Goal: Information Seeking & Learning: Learn about a topic

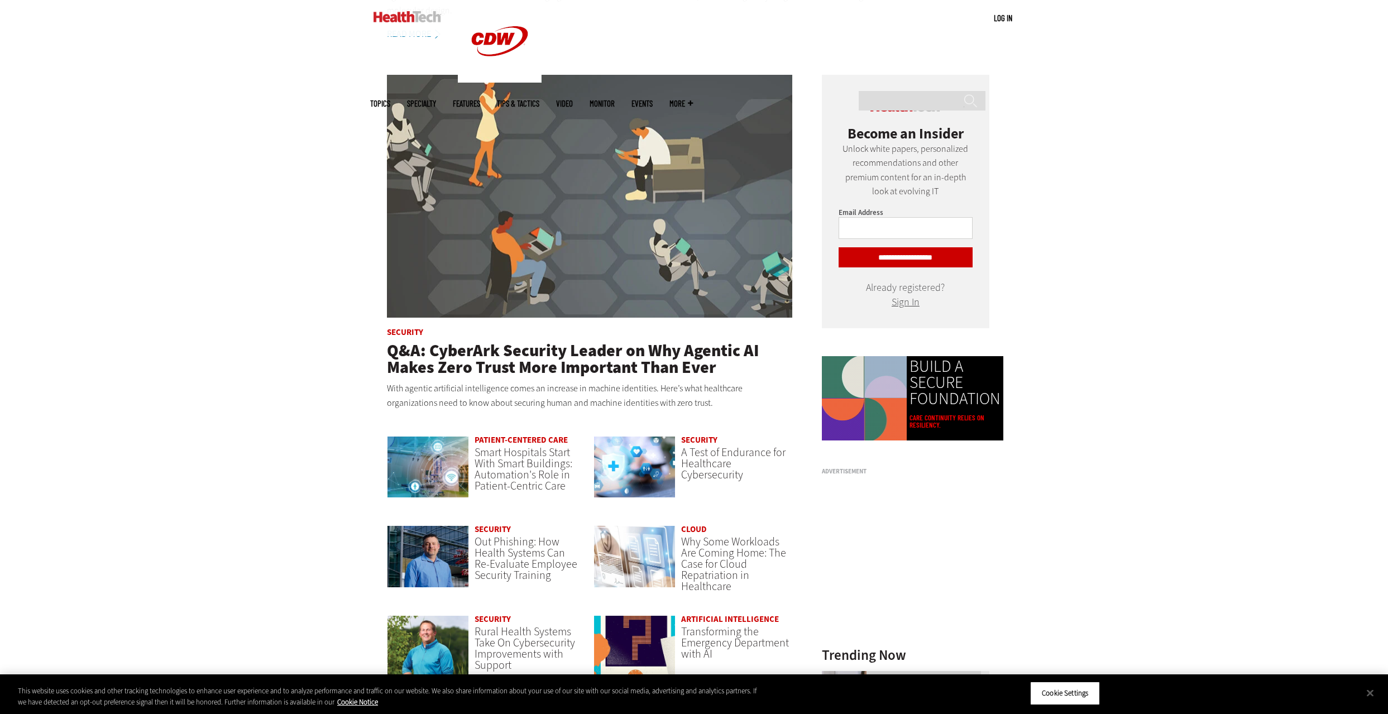
scroll to position [711, 0]
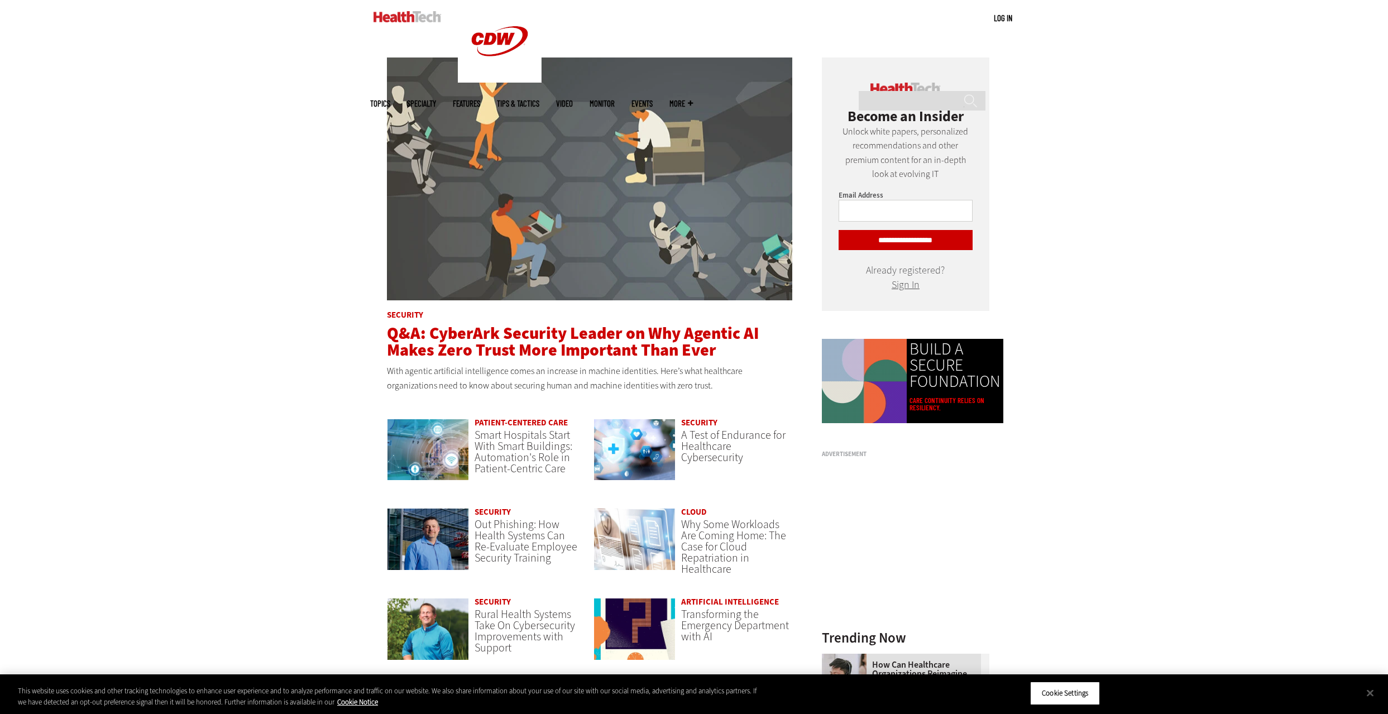
click at [488, 344] on span "Q&A: CyberArk Security Leader on Why Agentic AI Makes Zero Trust More Important…" at bounding box center [573, 341] width 372 height 39
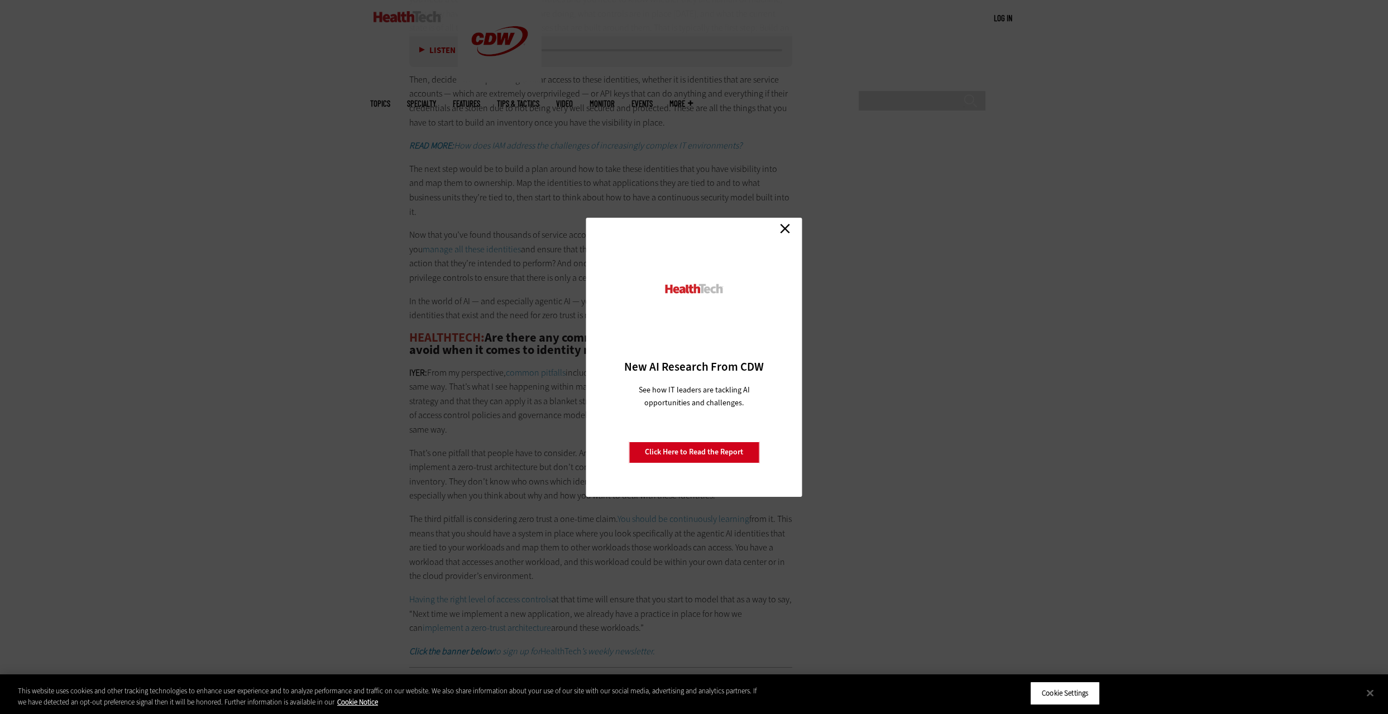
scroll to position [2117, 0]
click at [788, 229] on link "Close" at bounding box center [784, 228] width 17 height 17
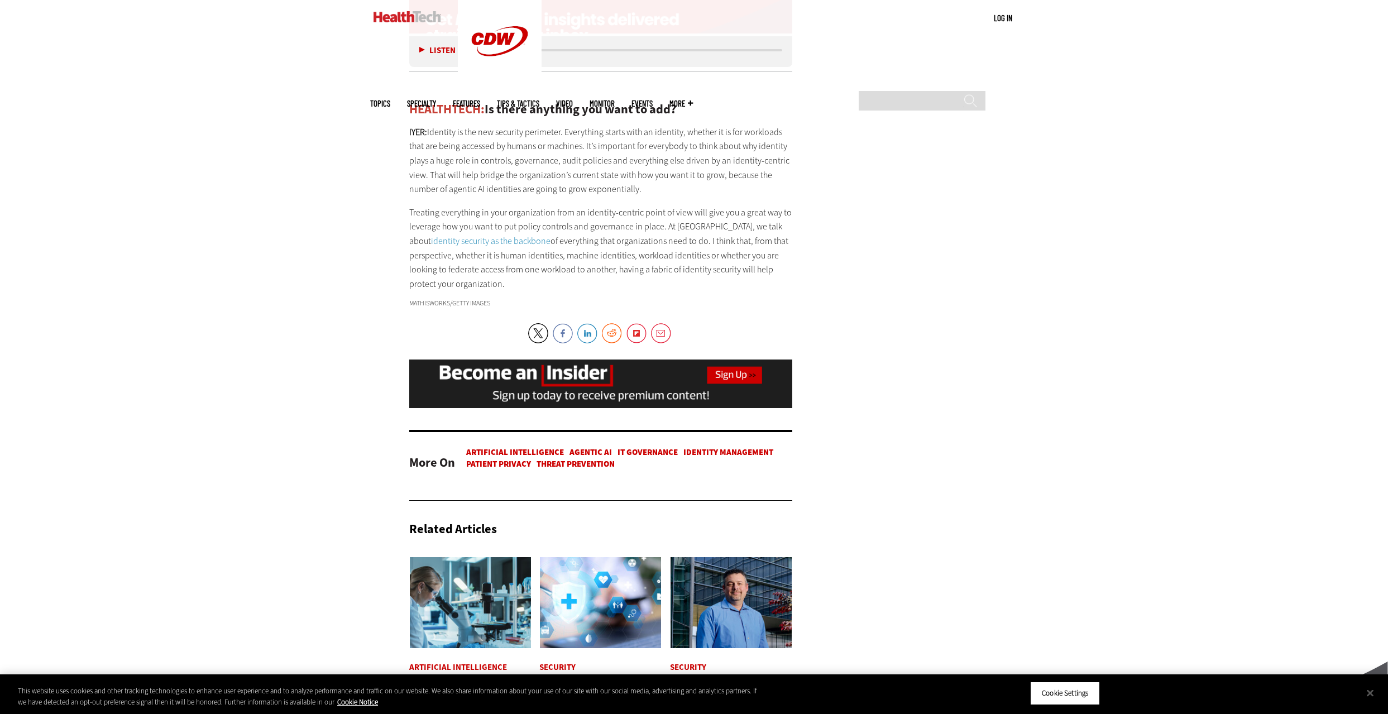
scroll to position [2844, 0]
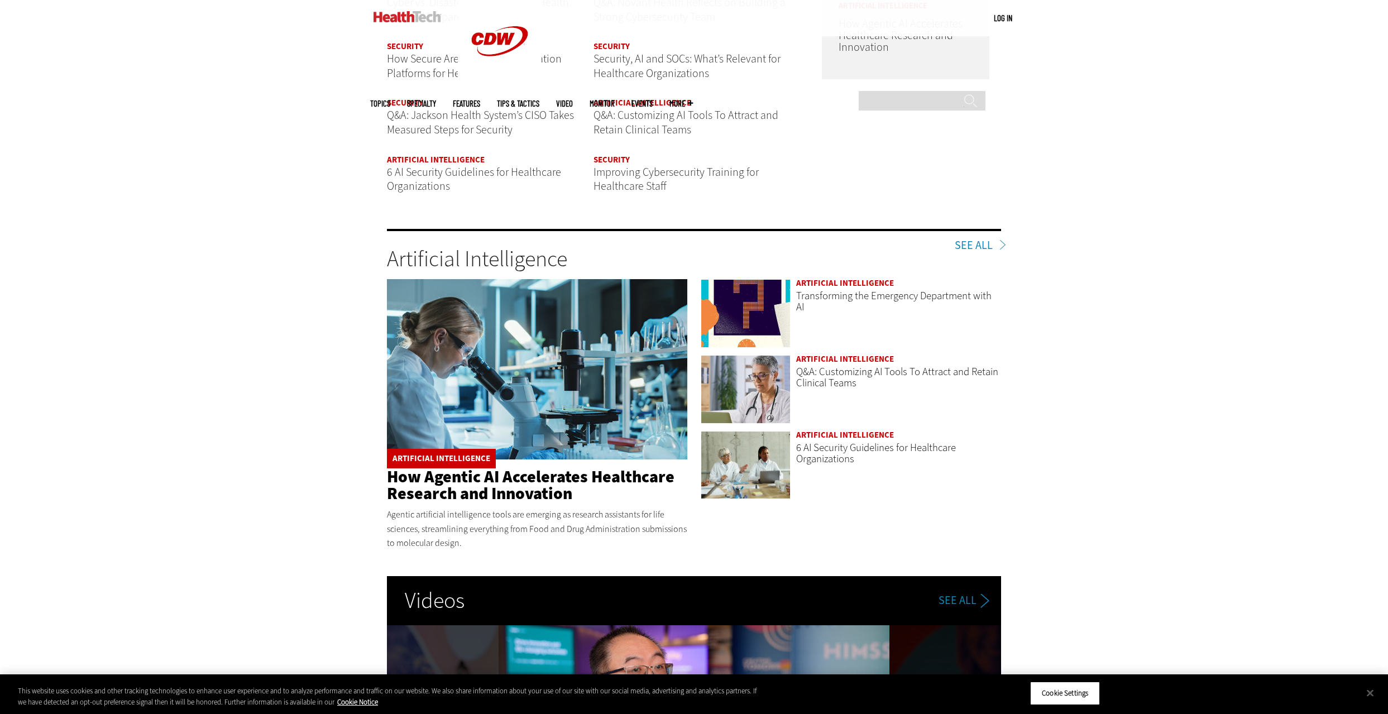
scroll to position [1712, 0]
